Goal: Task Accomplishment & Management: Manage account settings

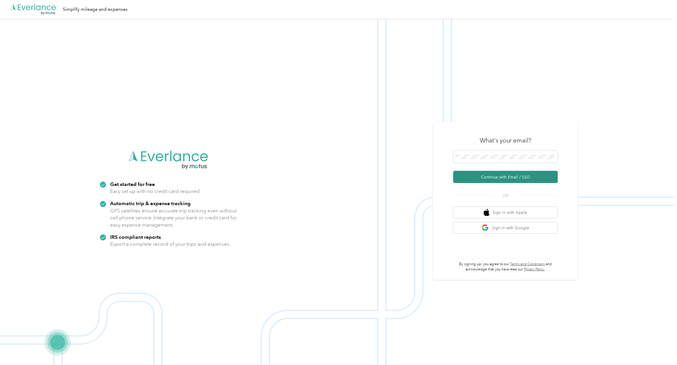
click at [515, 174] on button "Continue with Email / SSO" at bounding box center [505, 177] width 105 height 12
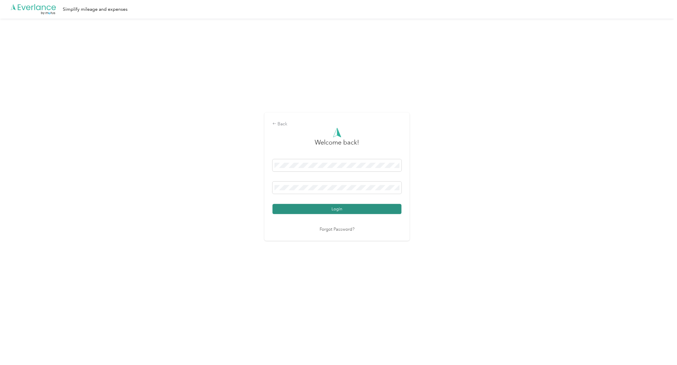
click at [388, 205] on button "Login" at bounding box center [337, 209] width 129 height 10
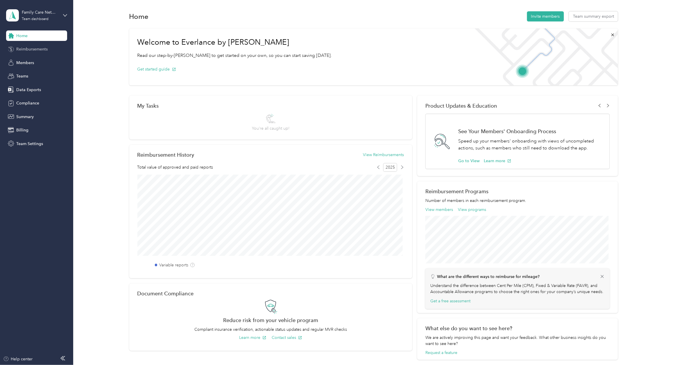
click at [31, 48] on span "Reimbursements" at bounding box center [31, 49] width 31 height 6
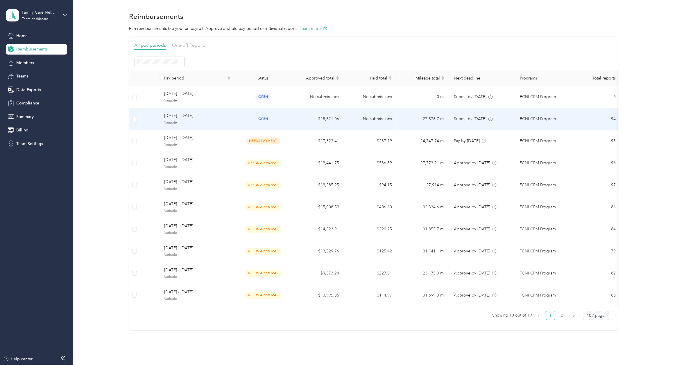
click at [263, 119] on span "open" at bounding box center [263, 119] width 16 height 7
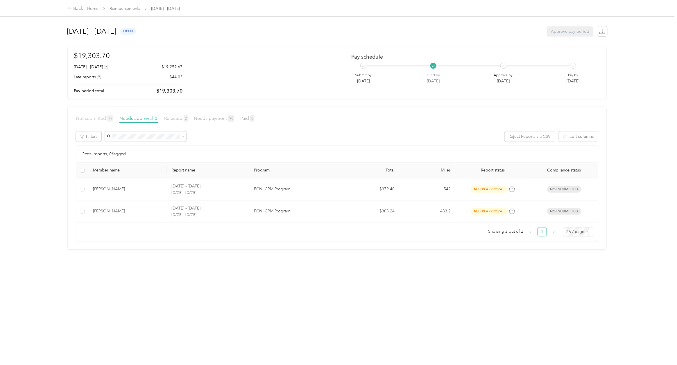
click at [99, 119] on span "Not submitted 19" at bounding box center [94, 119] width 37 height 6
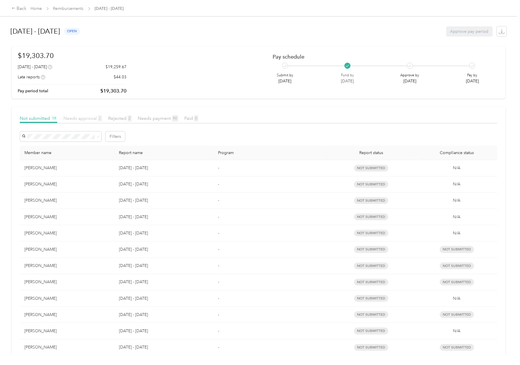
click at [71, 120] on span "Needs approval 2" at bounding box center [82, 119] width 39 height 6
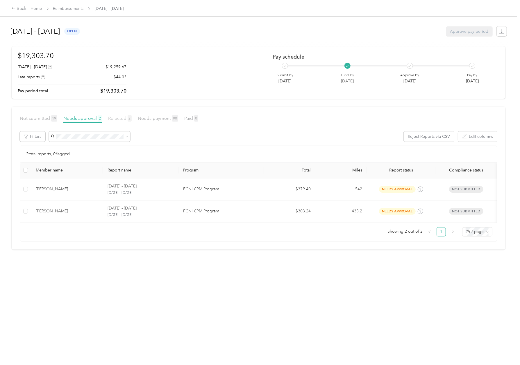
click at [118, 118] on span "Rejected 2" at bounding box center [120, 119] width 24 height 6
click at [39, 9] on link "Home" at bounding box center [36, 8] width 11 height 5
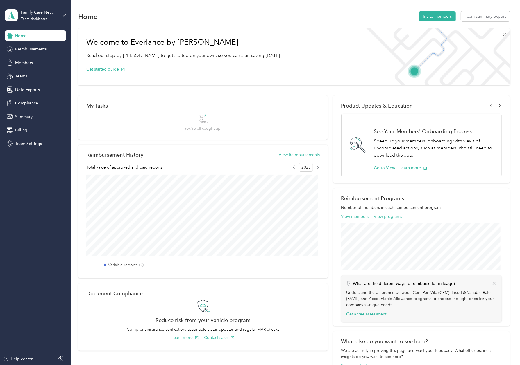
click at [62, 12] on div "Family Care Network Team dashboard" at bounding box center [35, 15] width 61 height 20
click at [25, 76] on div "You’re signed in as [EMAIL_ADDRESS][DOMAIN_NAME] Team dashboard Personal dashbo…" at bounding box center [66, 51] width 122 height 59
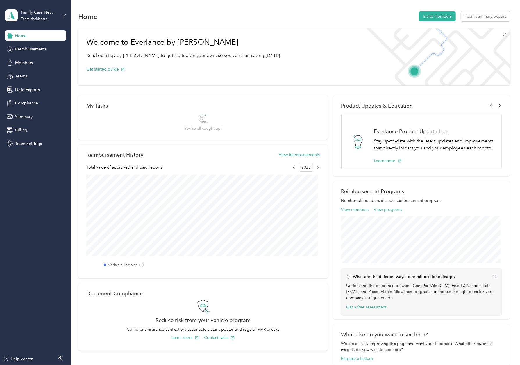
click at [65, 16] on icon at bounding box center [64, 15] width 4 height 4
click at [18, 74] on div "Log out" at bounding box center [66, 72] width 114 height 10
